Goal: Book appointment/travel/reservation

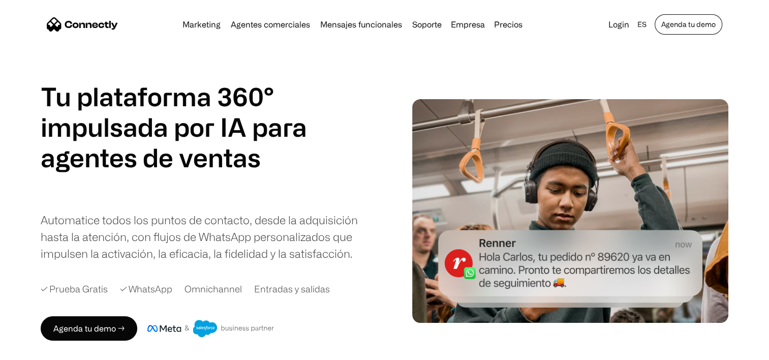
click at [675, 29] on link "Agenda tu demo" at bounding box center [688, 24] width 68 height 20
click at [677, 23] on link "Agenda tu demo" at bounding box center [688, 24] width 68 height 20
click at [612, 27] on link "Login" at bounding box center [618, 24] width 29 height 14
